Goal: Download file/media

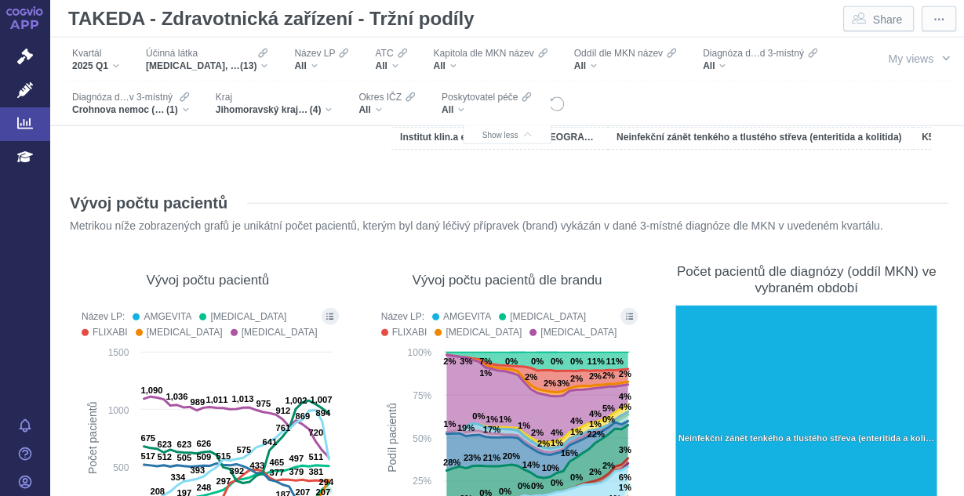
scroll to position [8364, 0]
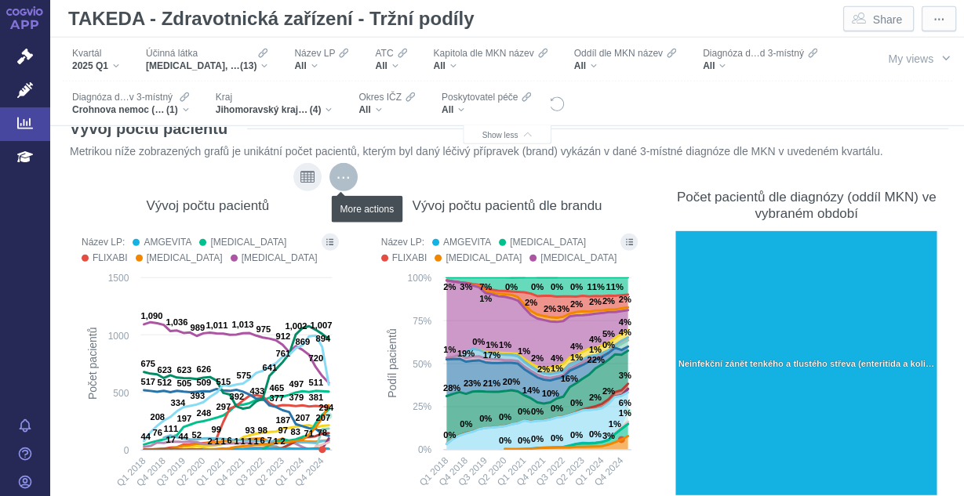
click at [342, 175] on div "More actions" at bounding box center [343, 177] width 28 height 28
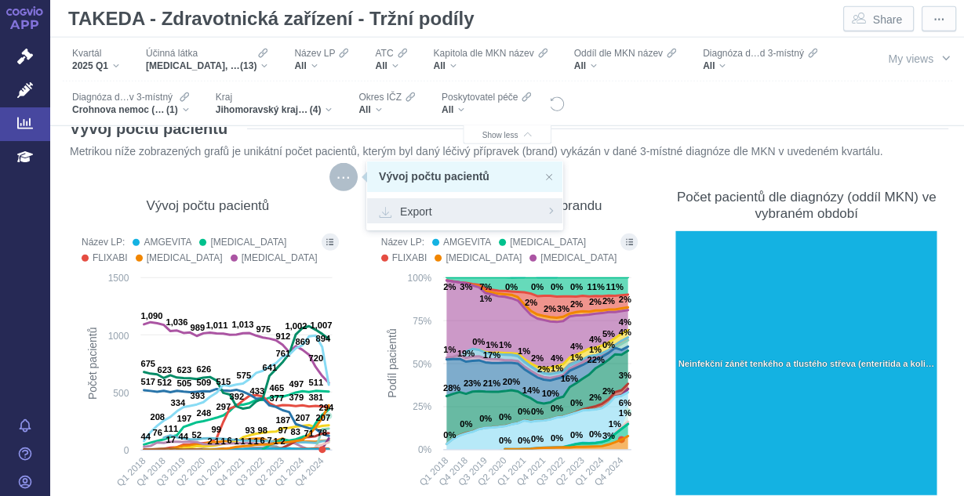
click at [414, 204] on span "Export" at bounding box center [465, 211] width 172 height 16
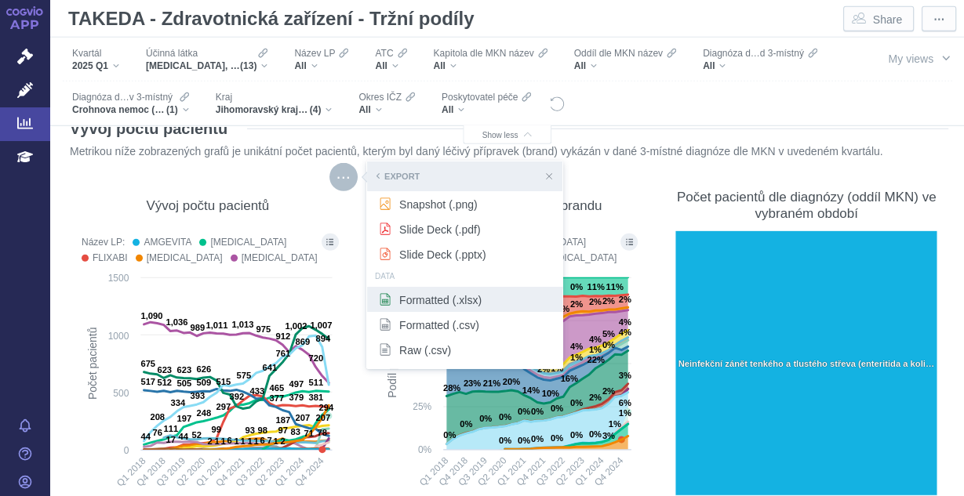
click at [427, 304] on span "Formatted (.xlsx)" at bounding box center [465, 300] width 172 height 16
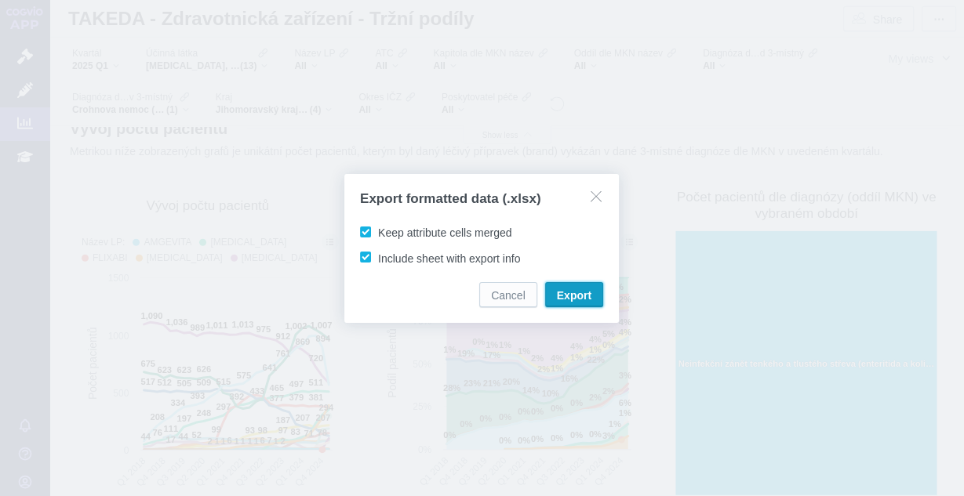
click at [574, 297] on span "Export" at bounding box center [574, 296] width 35 height 16
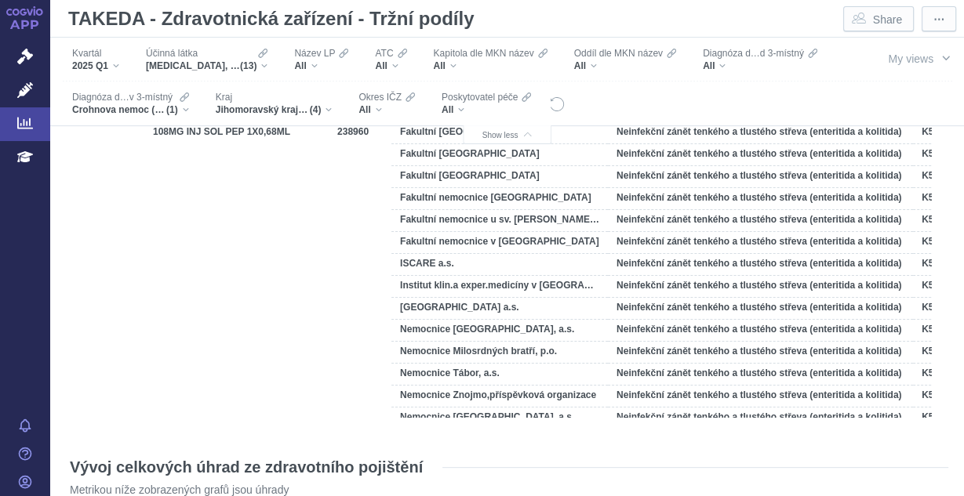
scroll to position [4875, 0]
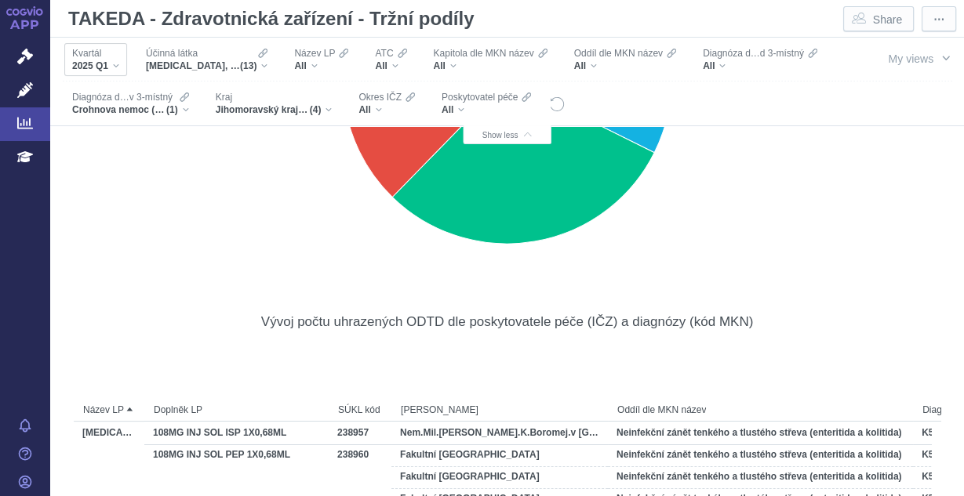
click at [115, 73] on div "Kvartál 2025 Q1" at bounding box center [95, 59] width 63 height 33
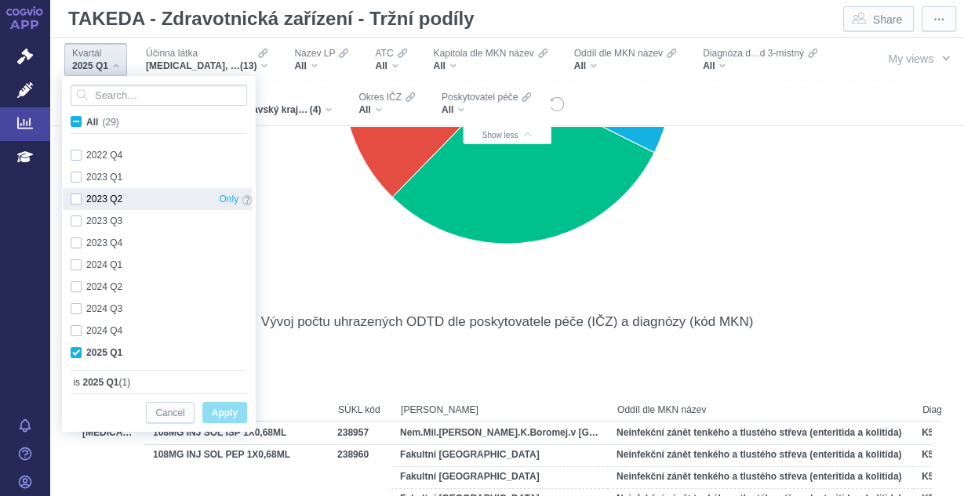
scroll to position [416, 0]
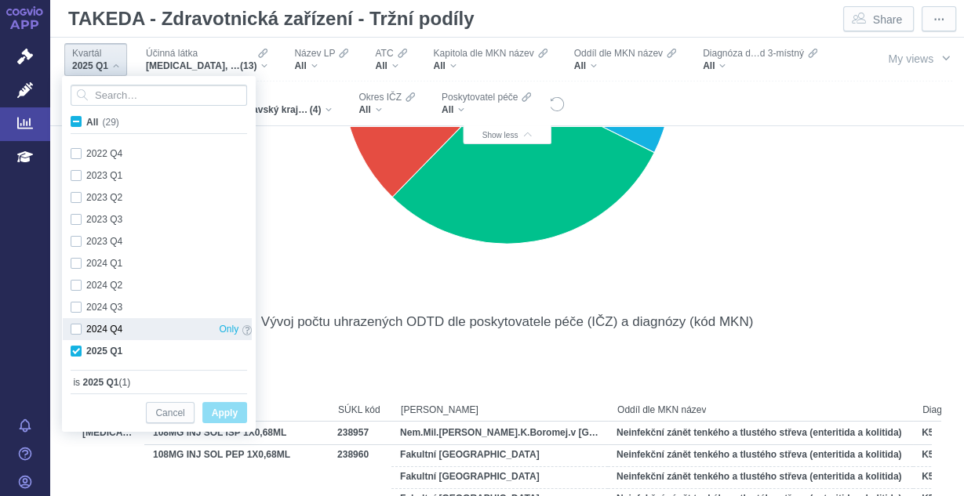
click at [74, 320] on div "2024 Q4 Only" at bounding box center [161, 329] width 197 height 22
checkbox input "true"
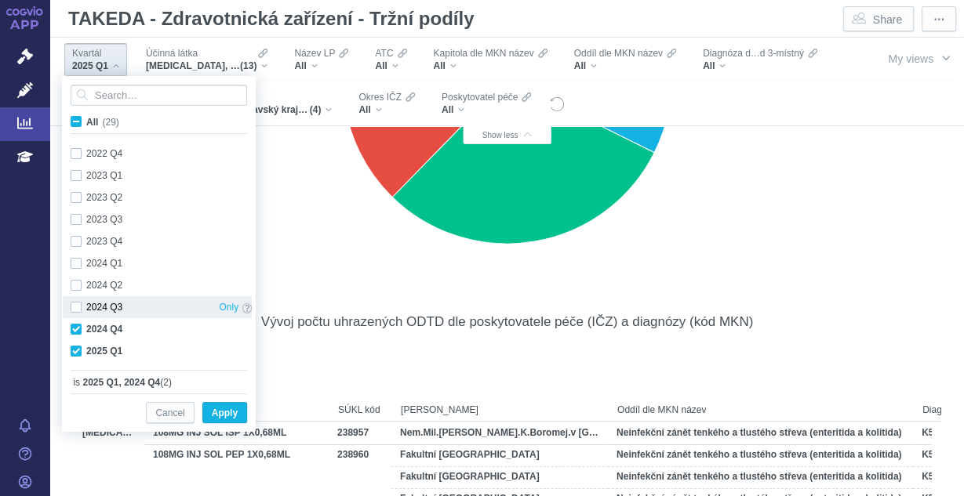
click at [75, 311] on div "2024 Q3 Only" at bounding box center [161, 307] width 197 height 22
checkbox input "true"
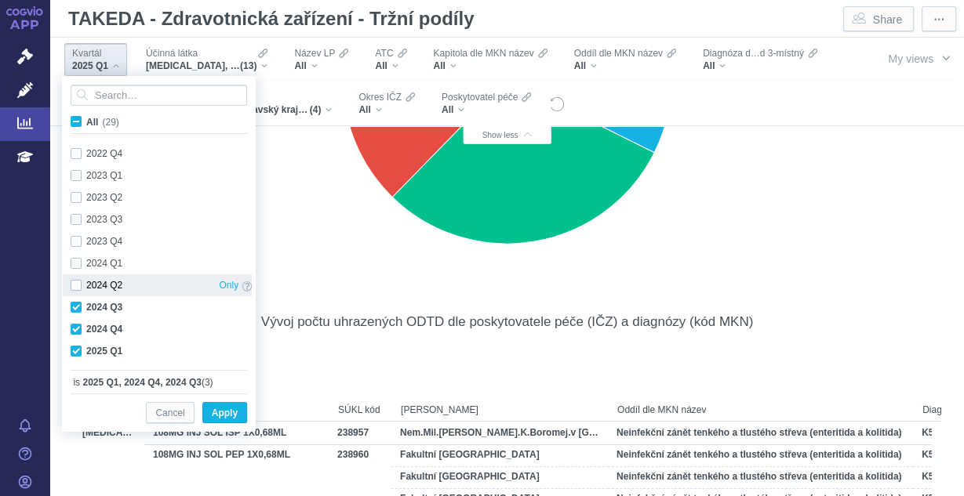
click at [80, 287] on div "2024 Q2 Only" at bounding box center [161, 285] width 197 height 22
checkbox input "true"
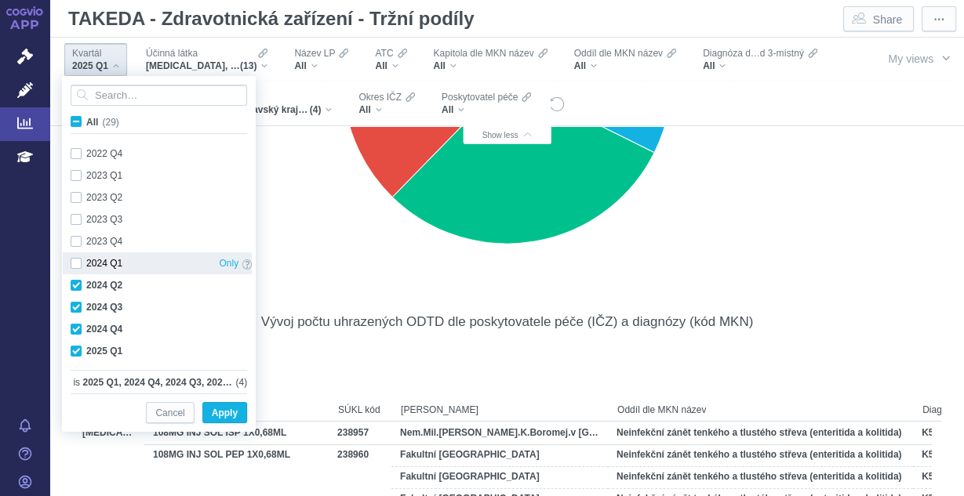
click at [76, 264] on div "2024 Q1 Only" at bounding box center [161, 263] width 197 height 22
checkbox input "true"
click at [227, 412] on span "Apply" at bounding box center [225, 414] width 26 height 20
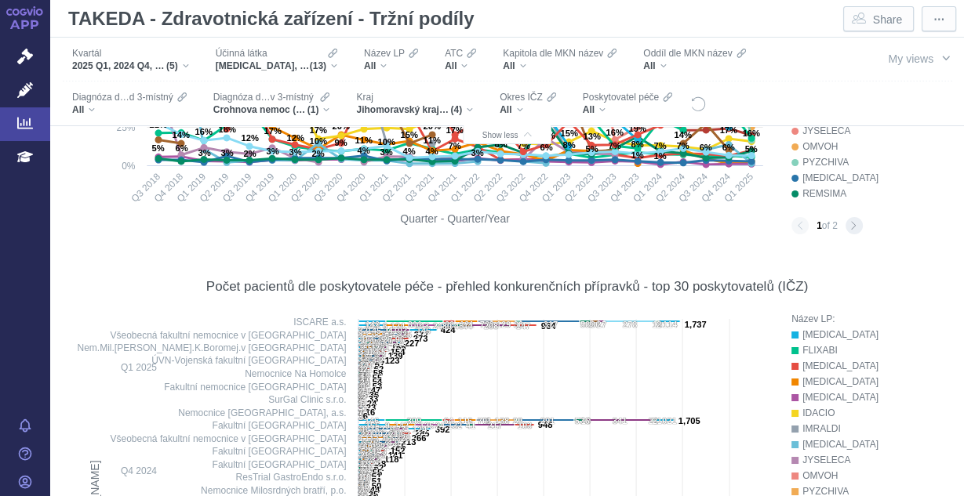
scroll to position [9306, 0]
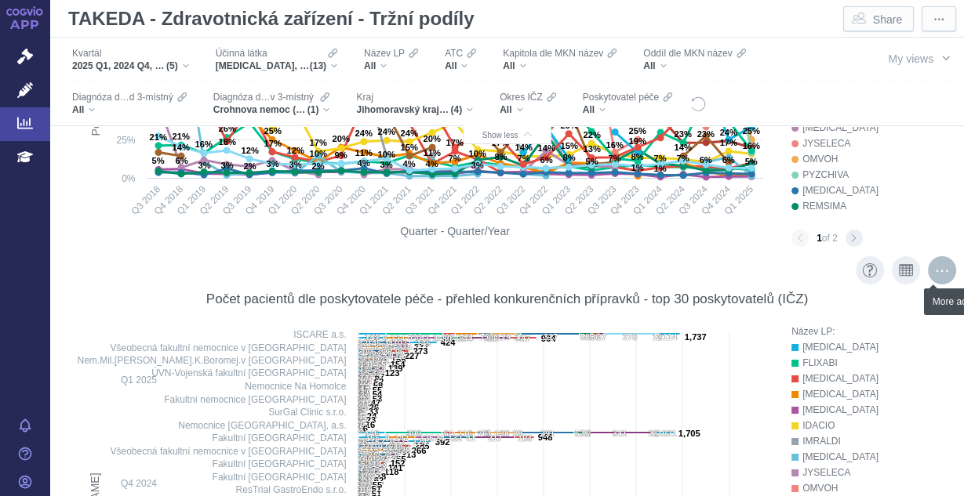
click at [936, 277] on div "More actions" at bounding box center [942, 270] width 28 height 28
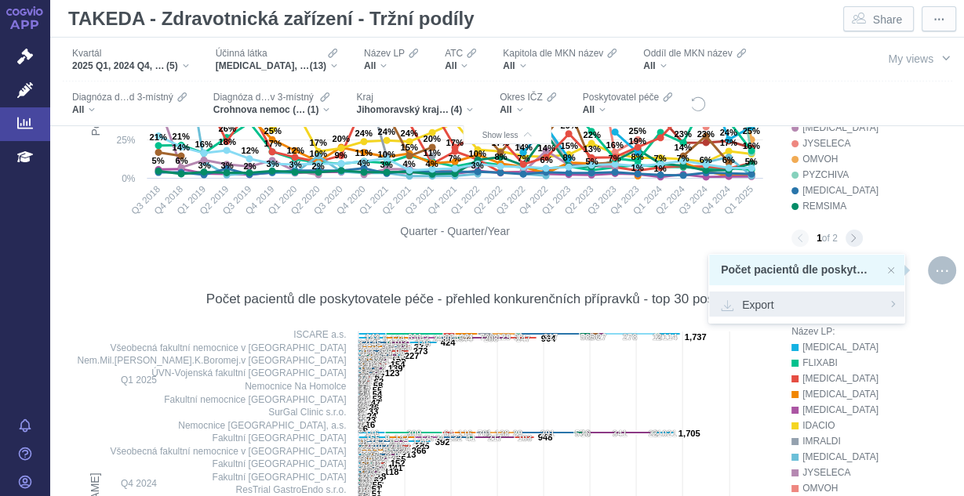
click at [786, 302] on span "Export" at bounding box center [807, 304] width 172 height 16
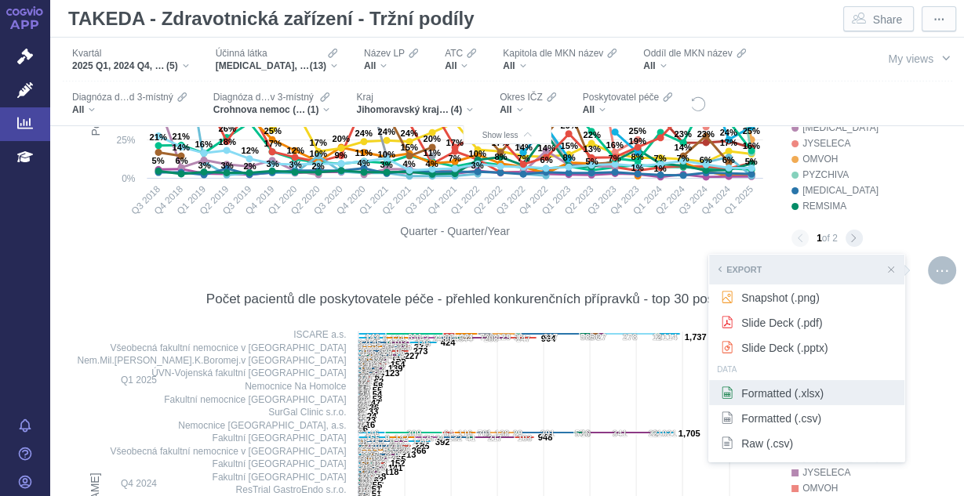
click at [769, 395] on span "Formatted (.xlsx)" at bounding box center [807, 393] width 172 height 16
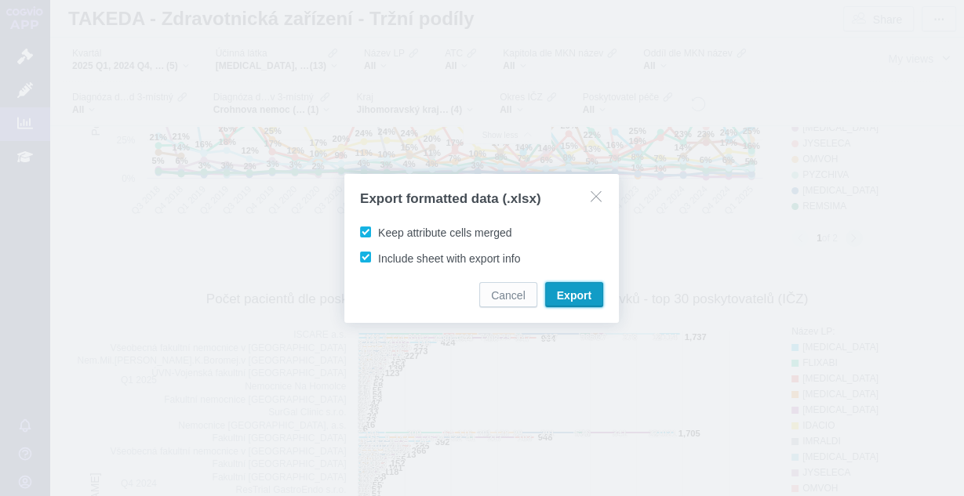
click at [579, 303] on button "Export" at bounding box center [574, 294] width 58 height 25
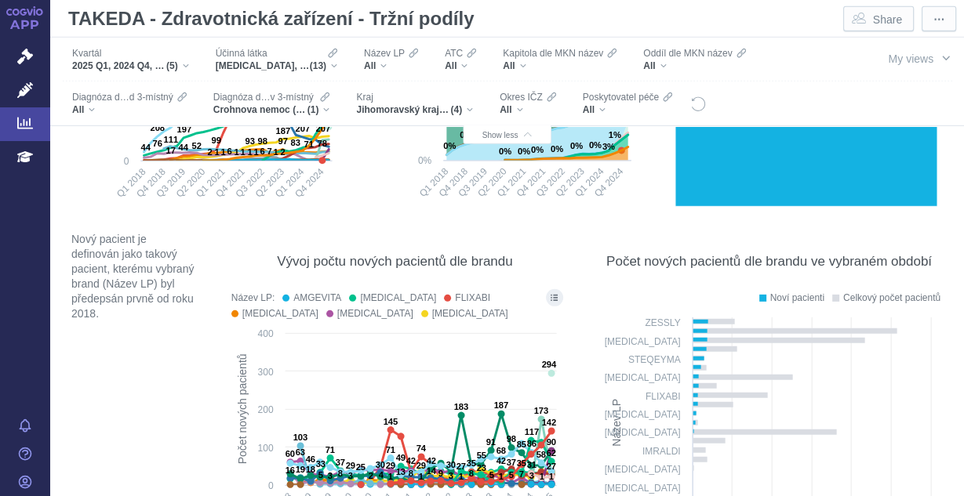
scroll to position [8666, 0]
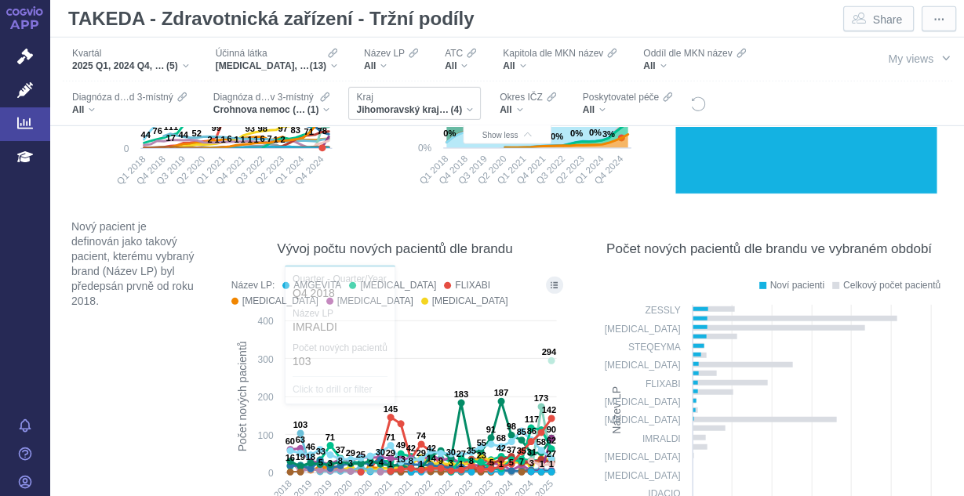
click at [471, 110] on div "Jihomoravský kraj, Hl. m. Praha, Jihočeský kraj, Karlovarský kraj (4)" at bounding box center [414, 110] width 117 height 13
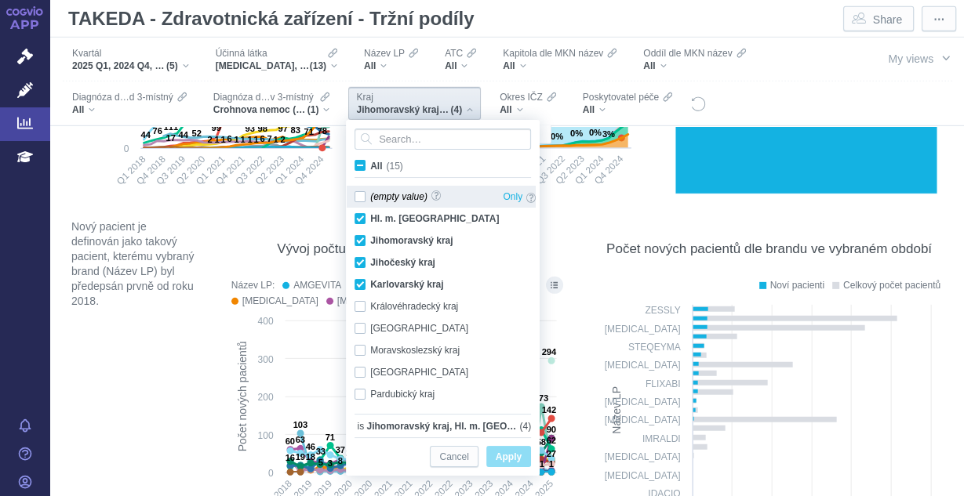
click at [361, 193] on div "(empty value) Only" at bounding box center [445, 197] width 197 height 22
checkbox input "true"
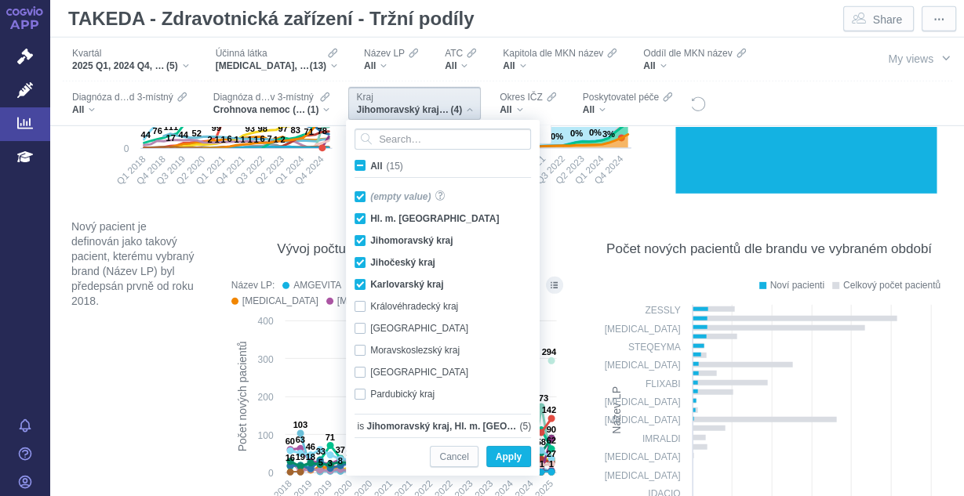
click at [370, 165] on span "All (15)" at bounding box center [386, 166] width 33 height 11
click at [370, 165] on input "All (15)" at bounding box center [375, 163] width 10 height 10
checkbox input "true"
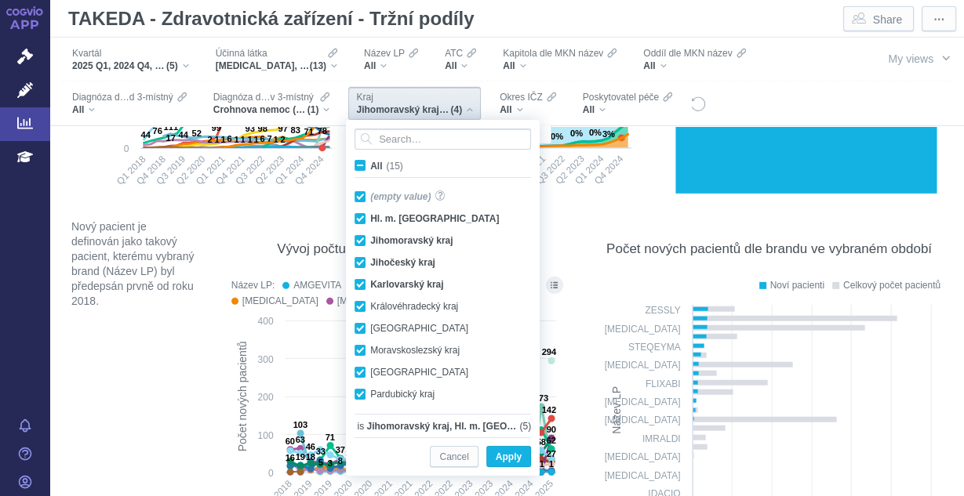
checkbox input "true"
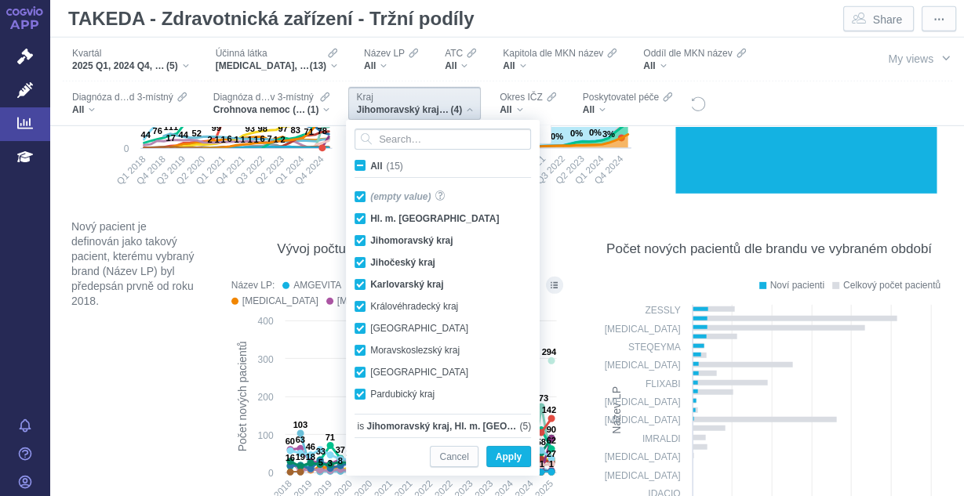
checkbox input "true"
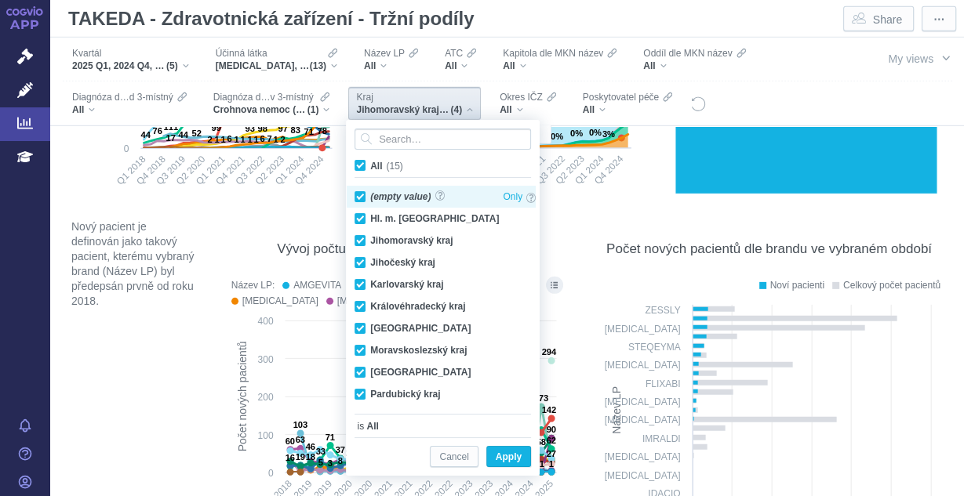
click at [358, 194] on div "(empty value) Only" at bounding box center [445, 197] width 197 height 22
checkbox input "false"
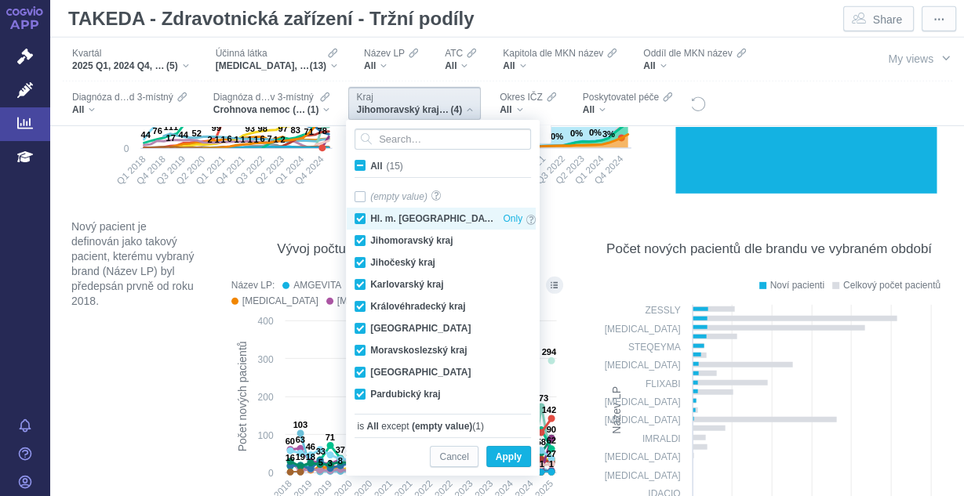
click at [360, 215] on div "Hl. m. [GEOGRAPHIC_DATA] Only" at bounding box center [445, 219] width 197 height 22
checkbox input "false"
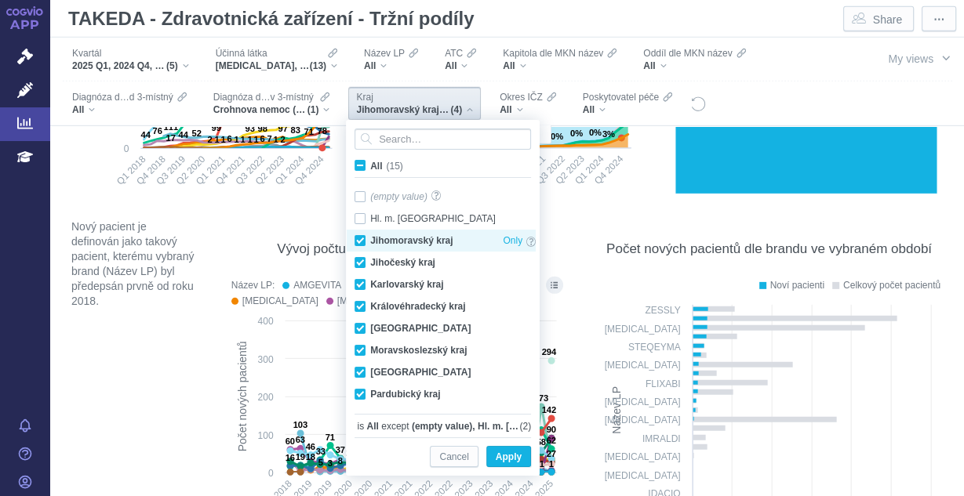
click at [360, 234] on div "Jihomoravský kraj Only" at bounding box center [445, 241] width 197 height 22
checkbox input "false"
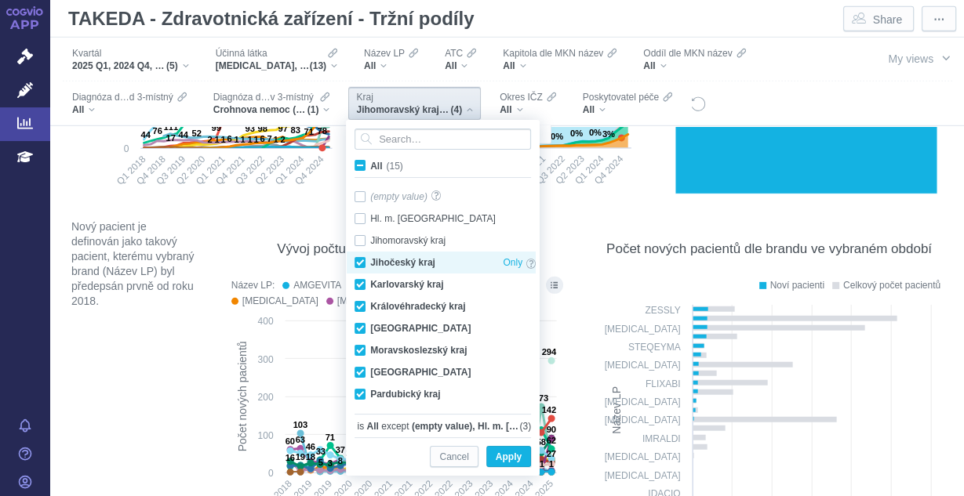
click at [360, 257] on div "Jihočeský kraj Only" at bounding box center [445, 263] width 197 height 22
checkbox input "false"
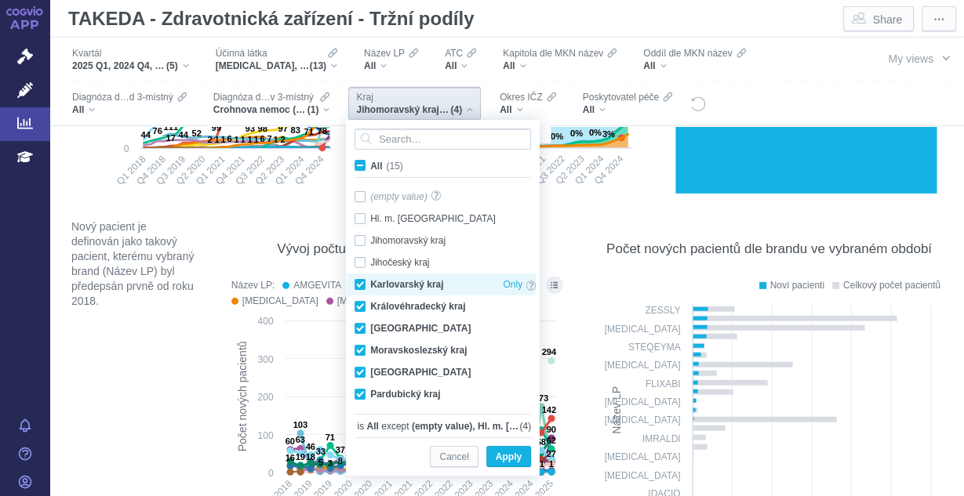
click at [360, 284] on div "Karlovarský kraj Only" at bounding box center [445, 285] width 197 height 22
checkbox input "false"
click at [510, 456] on span "Apply" at bounding box center [509, 458] width 26 height 20
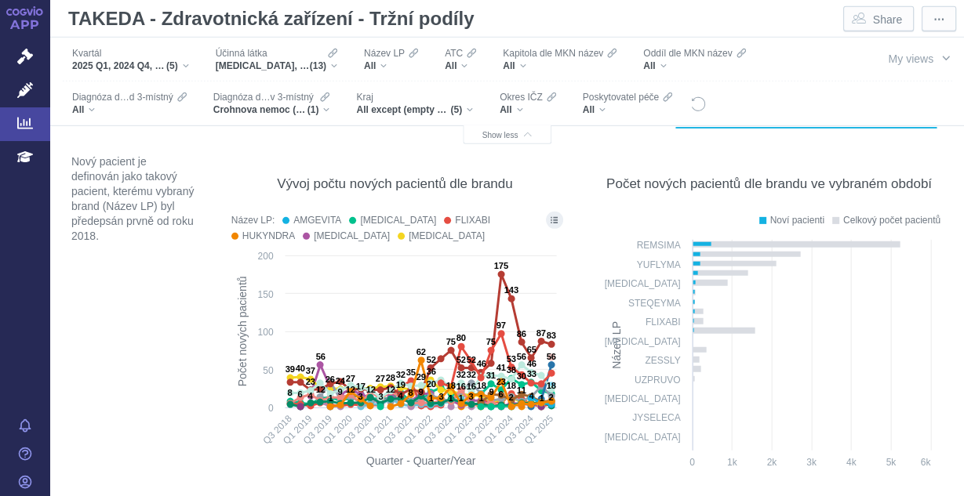
scroll to position [8719, 0]
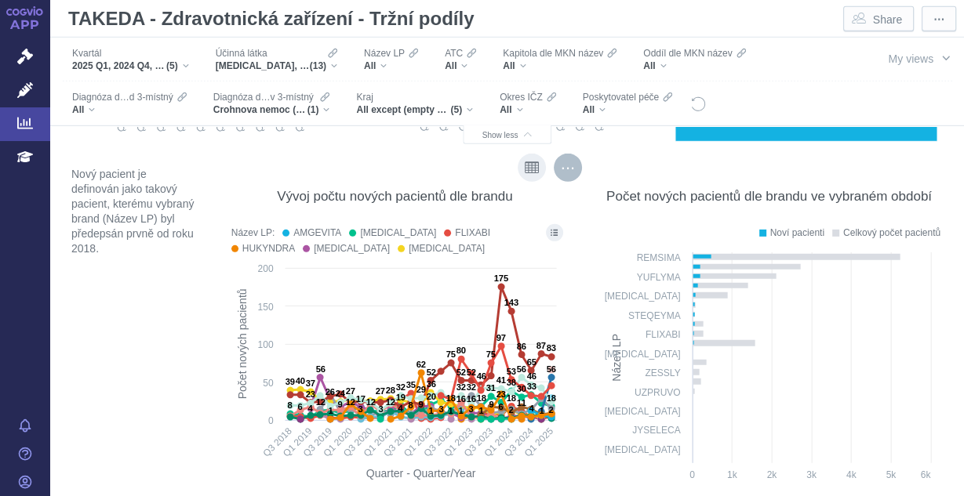
click at [558, 166] on div "More actions" at bounding box center [568, 168] width 28 height 28
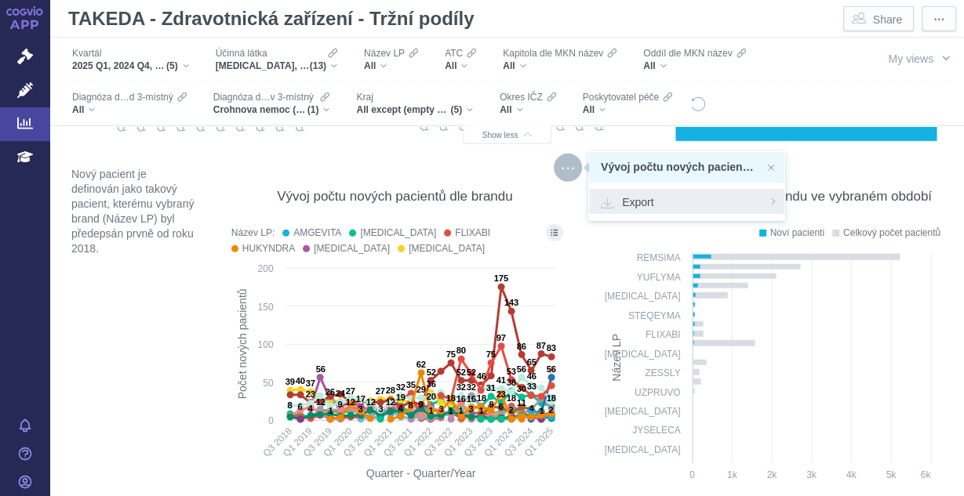
click at [750, 205] on span "Export" at bounding box center [687, 202] width 172 height 16
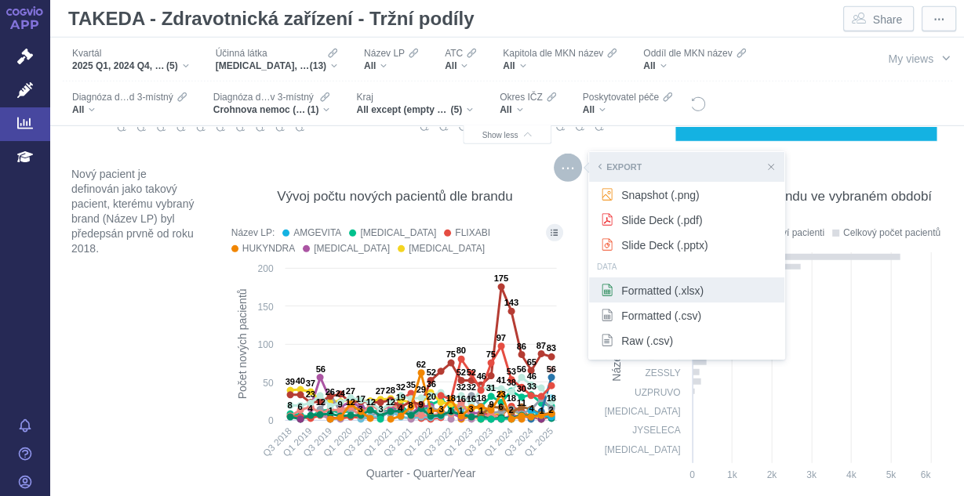
click at [667, 291] on span "Formatted (.xlsx)" at bounding box center [687, 290] width 172 height 16
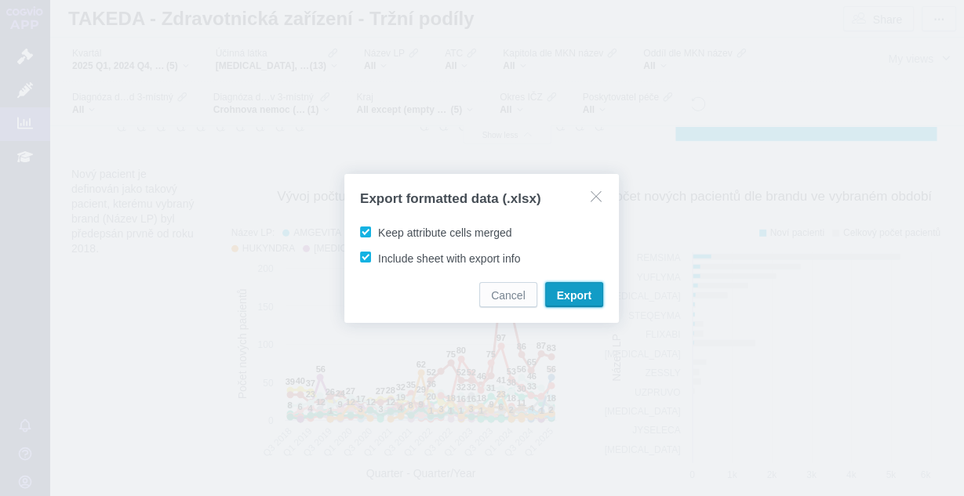
click at [573, 298] on span "Export" at bounding box center [574, 296] width 35 height 16
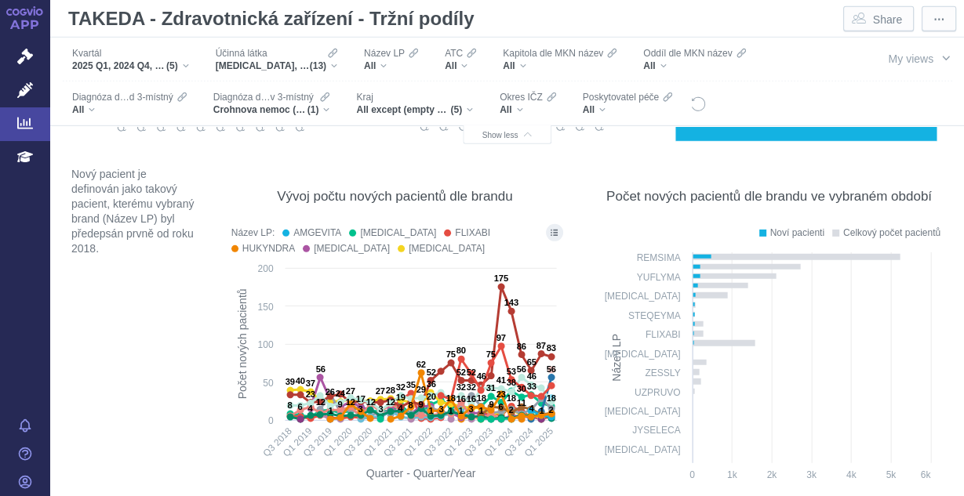
scroll to position [8709, 0]
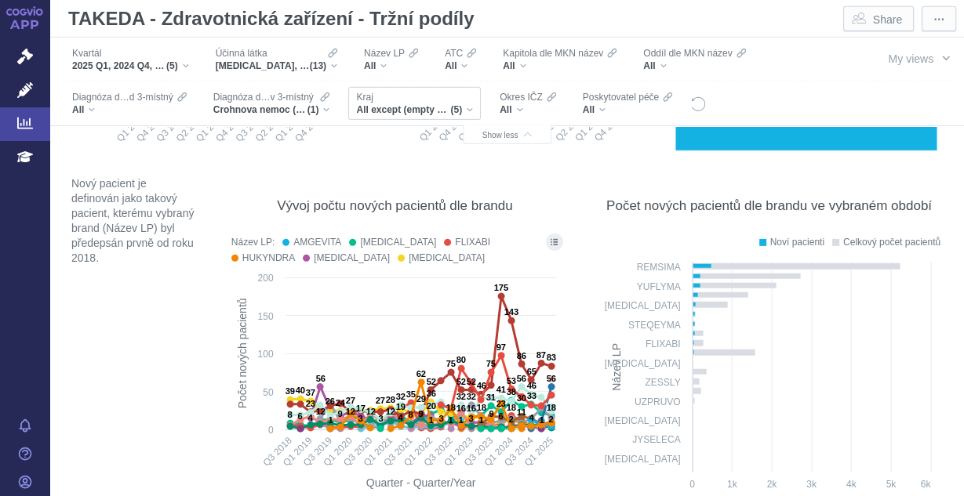
click at [469, 106] on div "All except (empty value), Hl. m. [GEOGRAPHIC_DATA], [GEOGRAPHIC_DATA], [GEOGRAP…" at bounding box center [414, 110] width 117 height 13
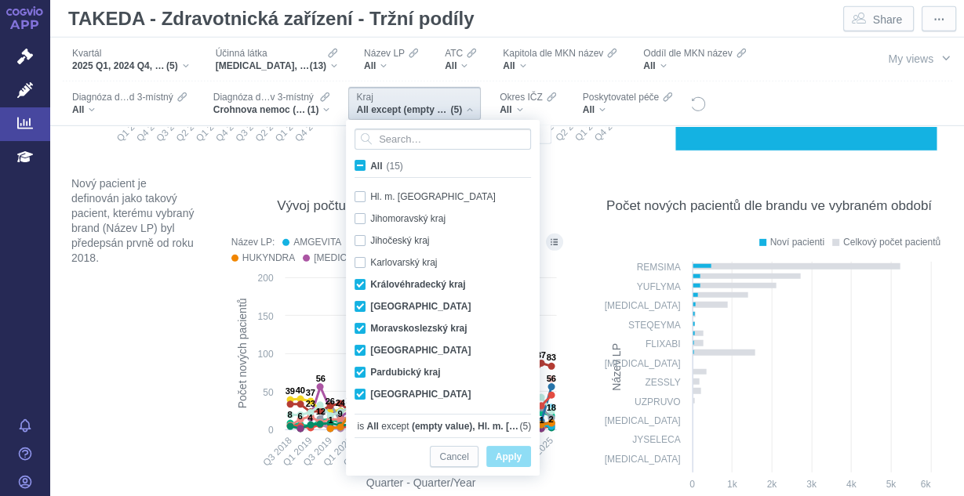
scroll to position [0, 0]
click at [370, 165] on span "All (15)" at bounding box center [386, 166] width 33 height 11
click at [370, 165] on input "All (15)" at bounding box center [375, 163] width 10 height 10
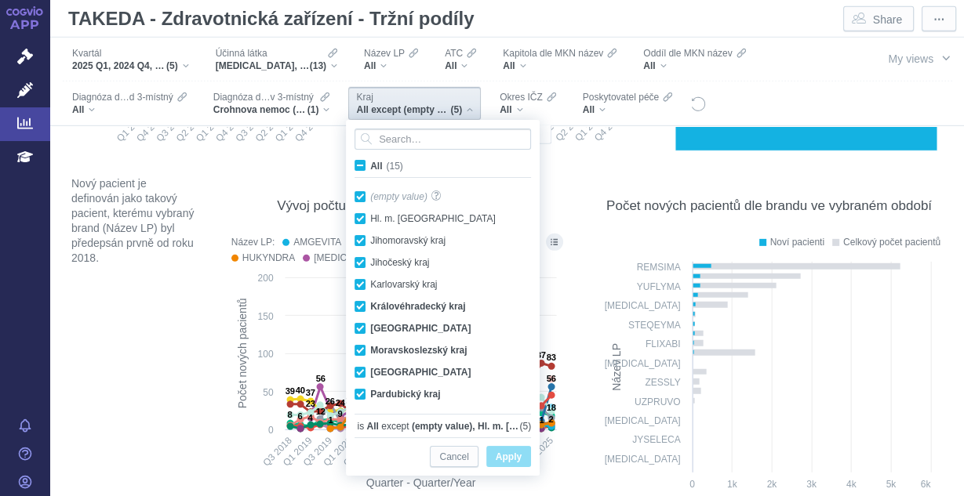
checkbox input "true"
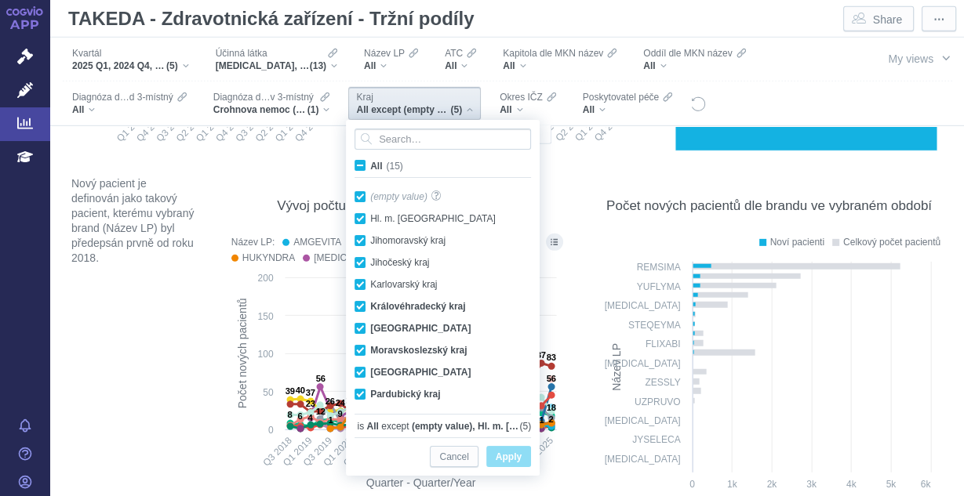
checkbox input "true"
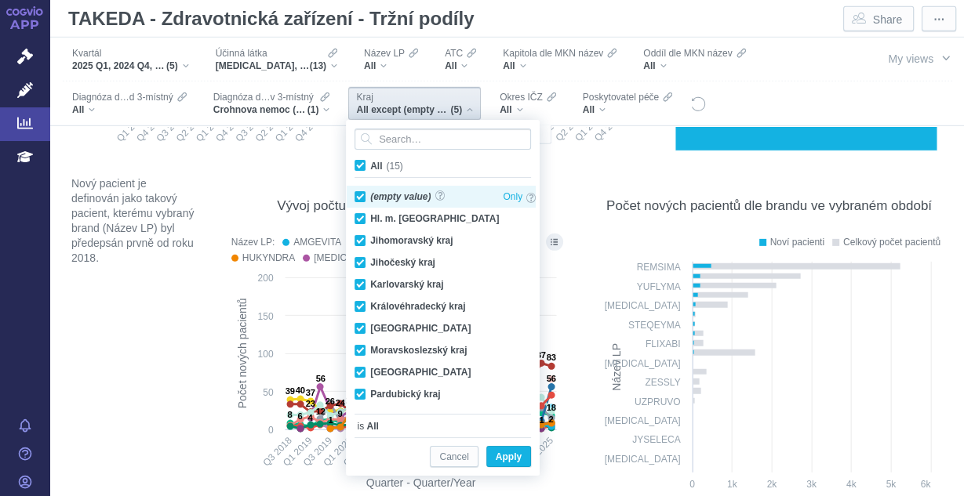
click at [361, 194] on div "(empty value) Only" at bounding box center [445, 197] width 197 height 22
checkbox input "false"
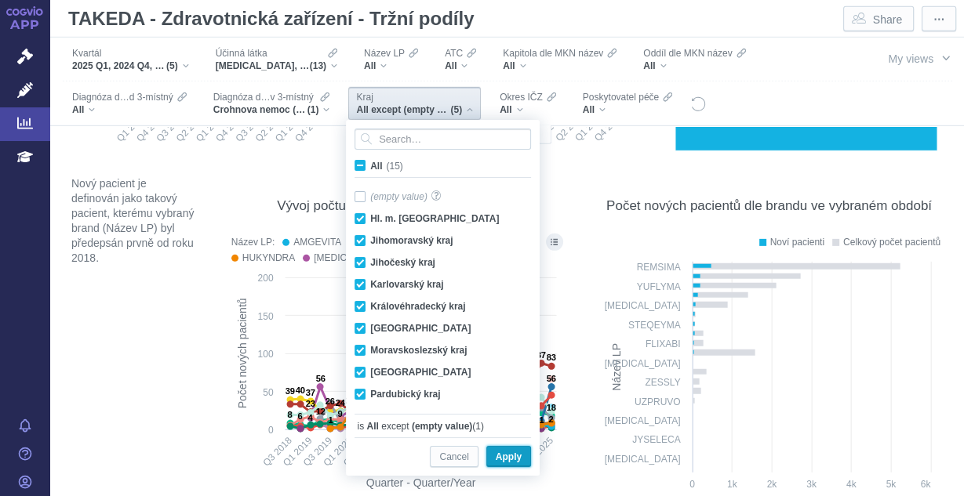
click at [504, 452] on span "Apply" at bounding box center [509, 458] width 26 height 20
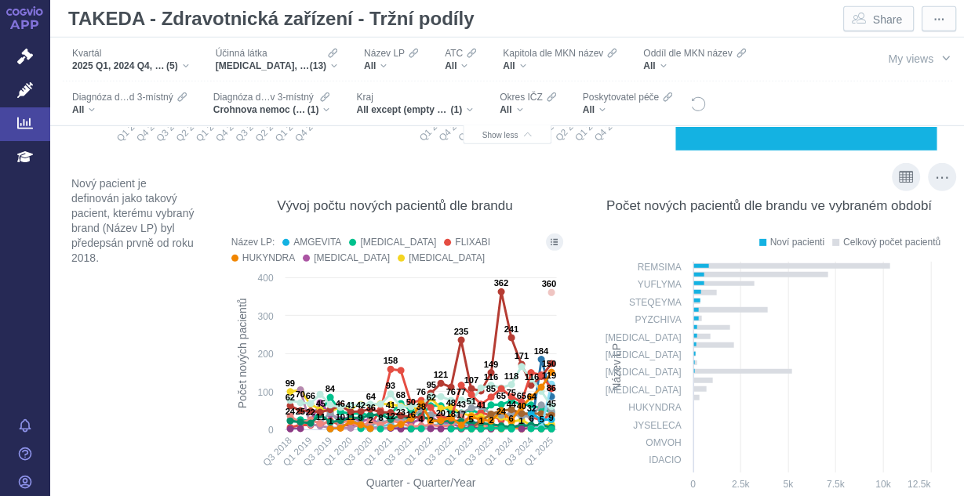
scroll to position [8713, 0]
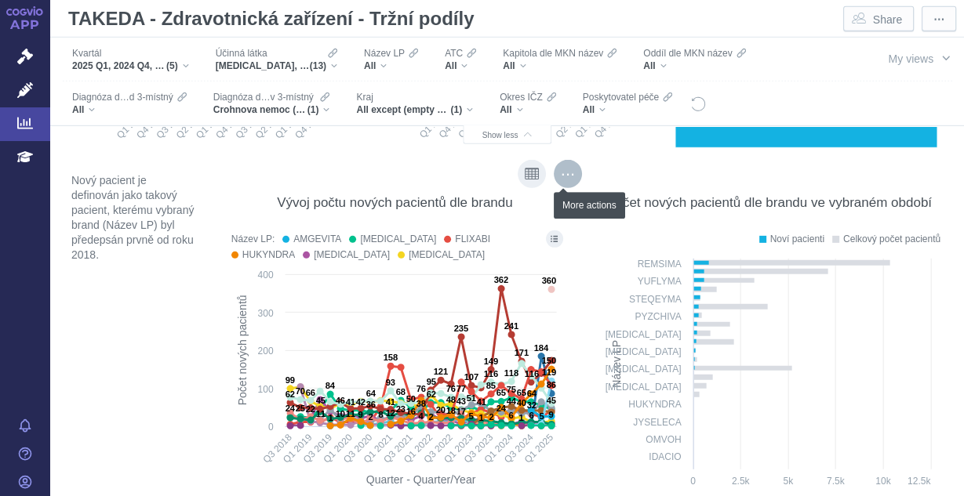
click at [554, 180] on div "More actions" at bounding box center [568, 174] width 28 height 28
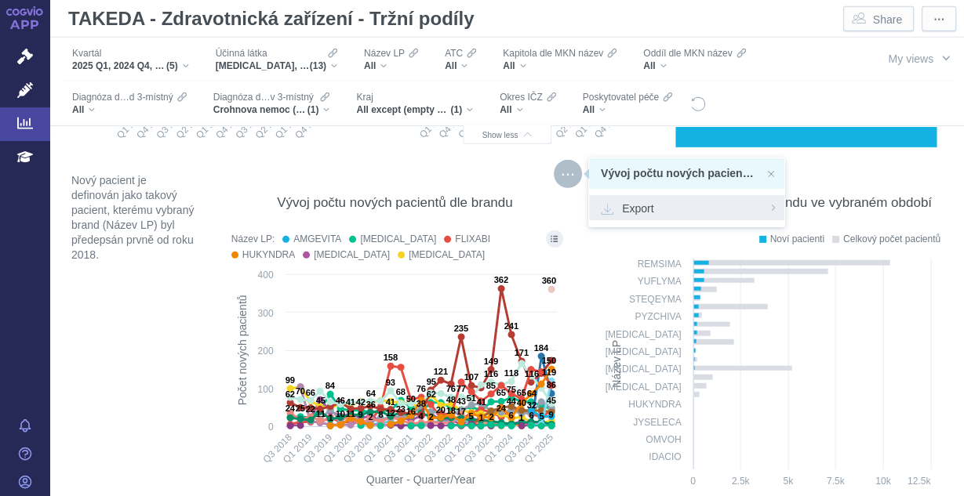
click at [623, 213] on span "Export" at bounding box center [687, 208] width 172 height 16
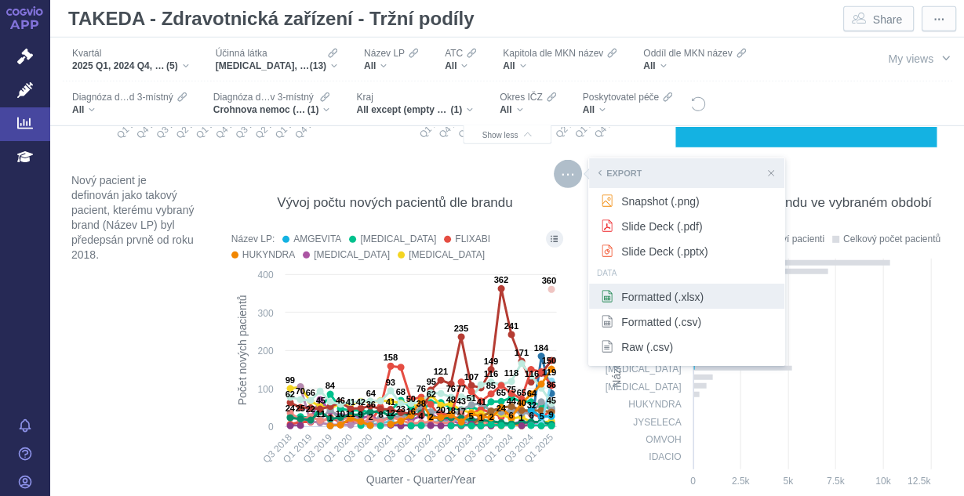
click at [627, 300] on span "Formatted (.xlsx)" at bounding box center [687, 297] width 172 height 16
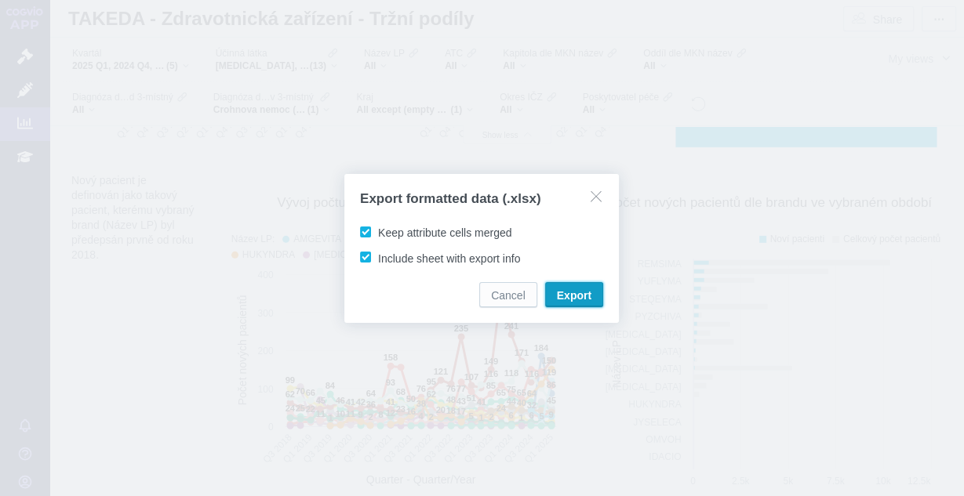
click at [584, 302] on span "Export" at bounding box center [574, 296] width 35 height 16
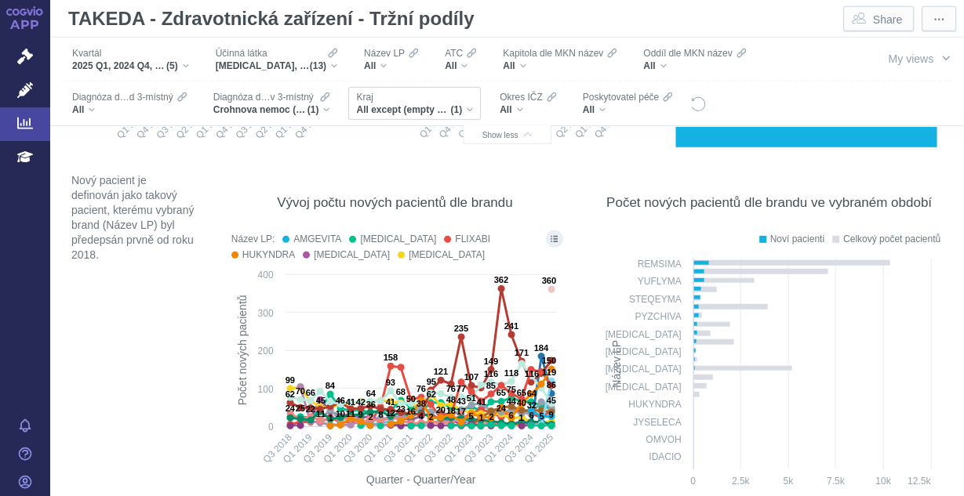
click at [464, 108] on div "All except (empty value) (1)" at bounding box center [414, 110] width 117 height 13
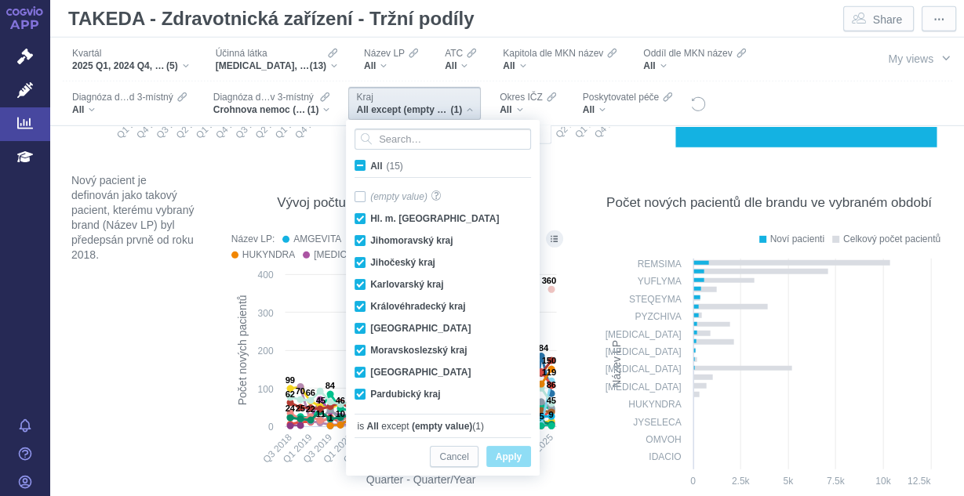
click at [370, 168] on span "All (15)" at bounding box center [386, 166] width 33 height 11
click at [370, 168] on input "All (15)" at bounding box center [375, 163] width 10 height 10
checkbox input "true"
click at [370, 168] on span "All (15)" at bounding box center [386, 166] width 33 height 11
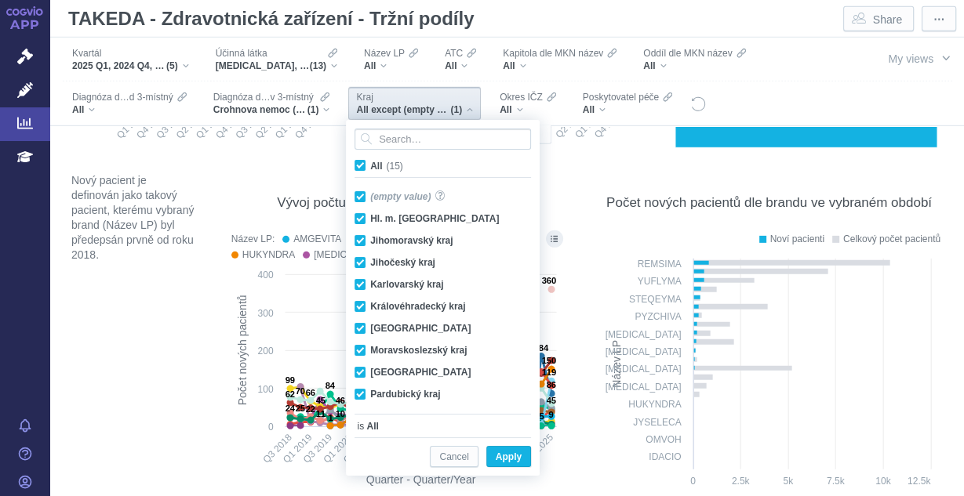
click at [370, 168] on input "All (15)" at bounding box center [375, 163] width 10 height 10
checkbox input "false"
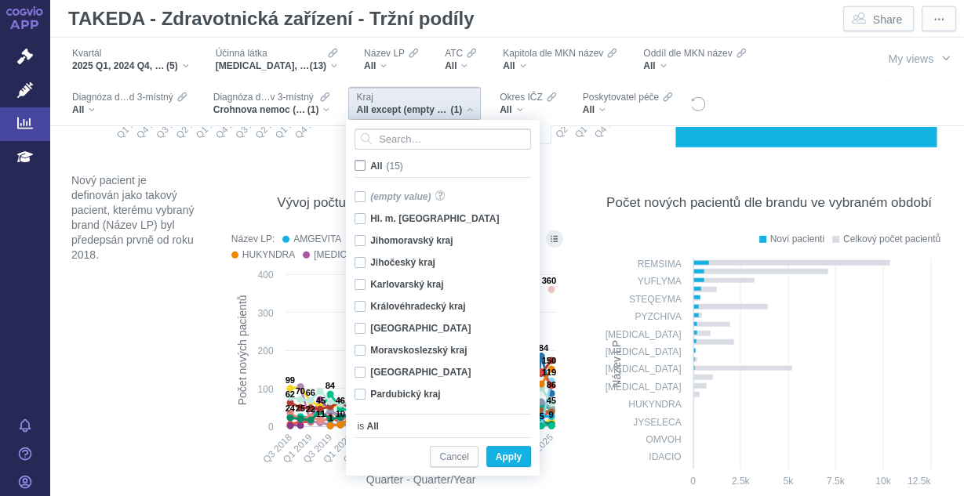
checkbox input "false"
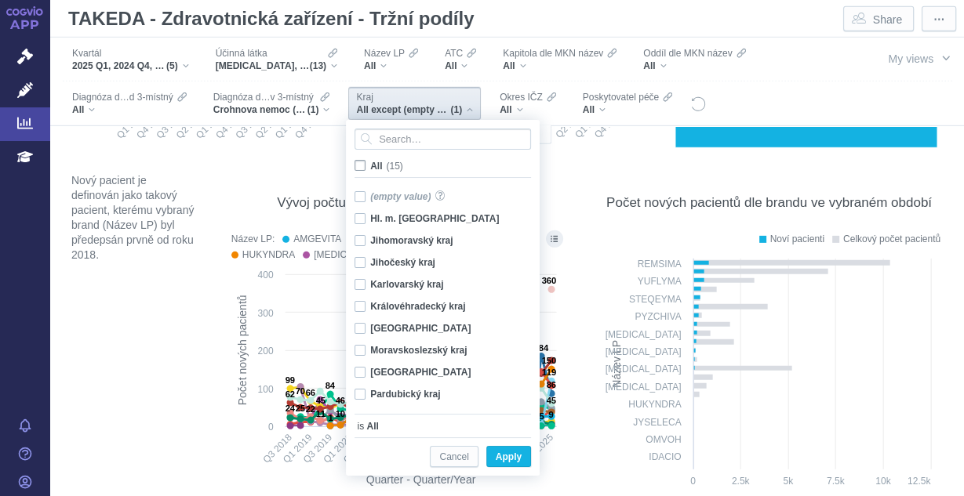
checkbox input "false"
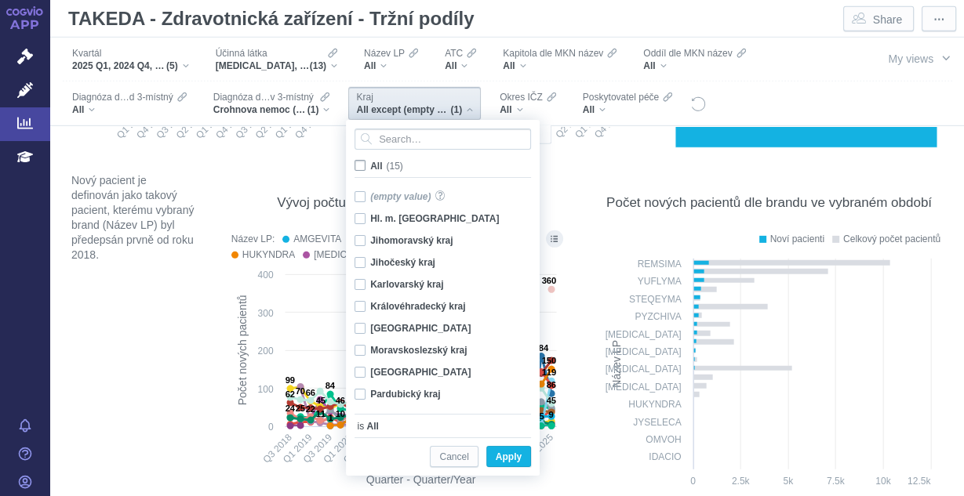
checkbox input "false"
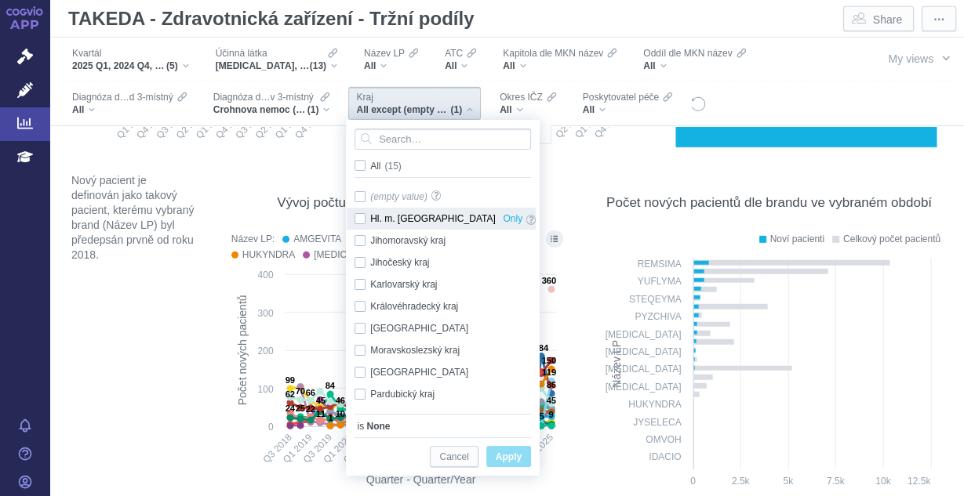
click at [362, 218] on div "Hl. m. [GEOGRAPHIC_DATA] Only" at bounding box center [445, 219] width 197 height 22
checkbox input "true"
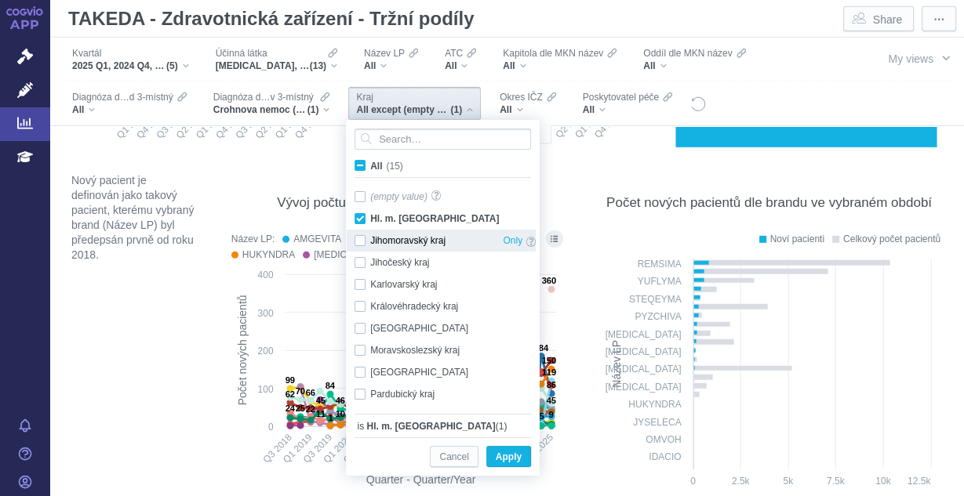
click at [360, 240] on div "Jihomoravský kraj Only" at bounding box center [445, 241] width 197 height 22
checkbox input "true"
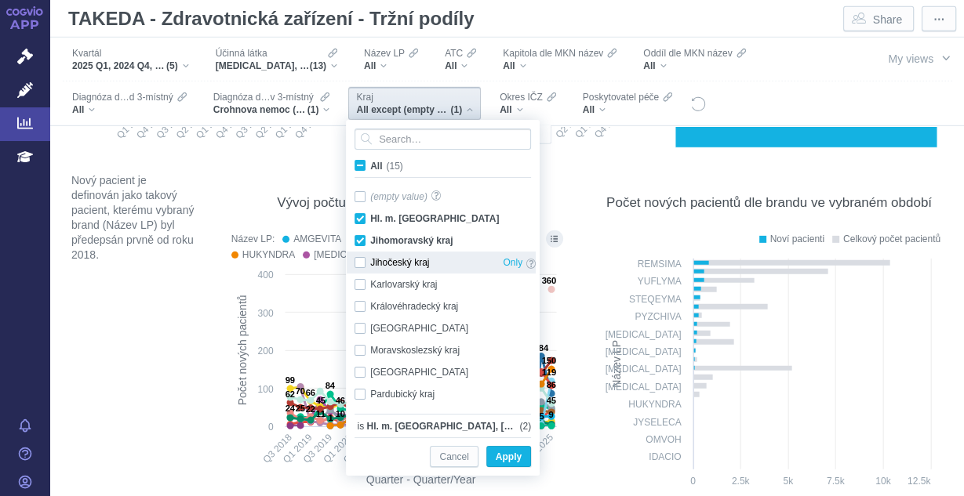
click at [361, 262] on div "Jihočeský kraj Only" at bounding box center [445, 263] width 197 height 22
checkbox input "true"
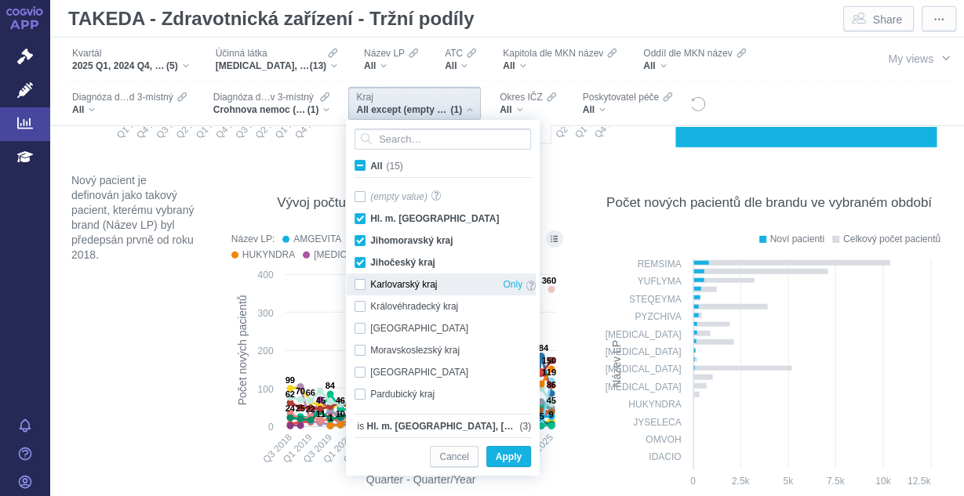
click at [361, 279] on div "Karlovarský kraj Only" at bounding box center [445, 285] width 197 height 22
checkbox input "true"
click at [507, 454] on span "Apply" at bounding box center [509, 458] width 26 height 20
